Goal: Find specific page/section: Find specific page/section

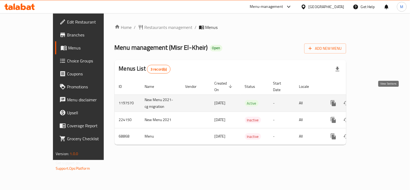
click at [376, 100] on icon "enhanced table" at bounding box center [372, 103] width 6 height 6
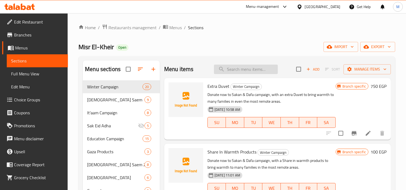
click at [229, 70] on input "search" at bounding box center [246, 69] width 64 height 9
paste input "Share in Educational Expenses"
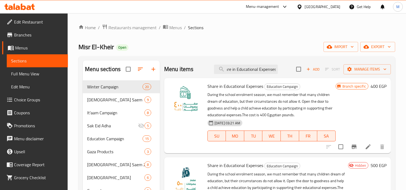
type input "Share in Educational Expenses"
drag, startPoint x: 208, startPoint y: 86, endPoint x: 263, endPoint y: 87, distance: 54.3
click at [263, 87] on span "Share in Educational Expenses" at bounding box center [235, 86] width 56 height 8
copy span "Share in Educational Expenses"
click at [28, 34] on span "Branches" at bounding box center [38, 35] width 49 height 6
